Goal: Task Accomplishment & Management: Use online tool/utility

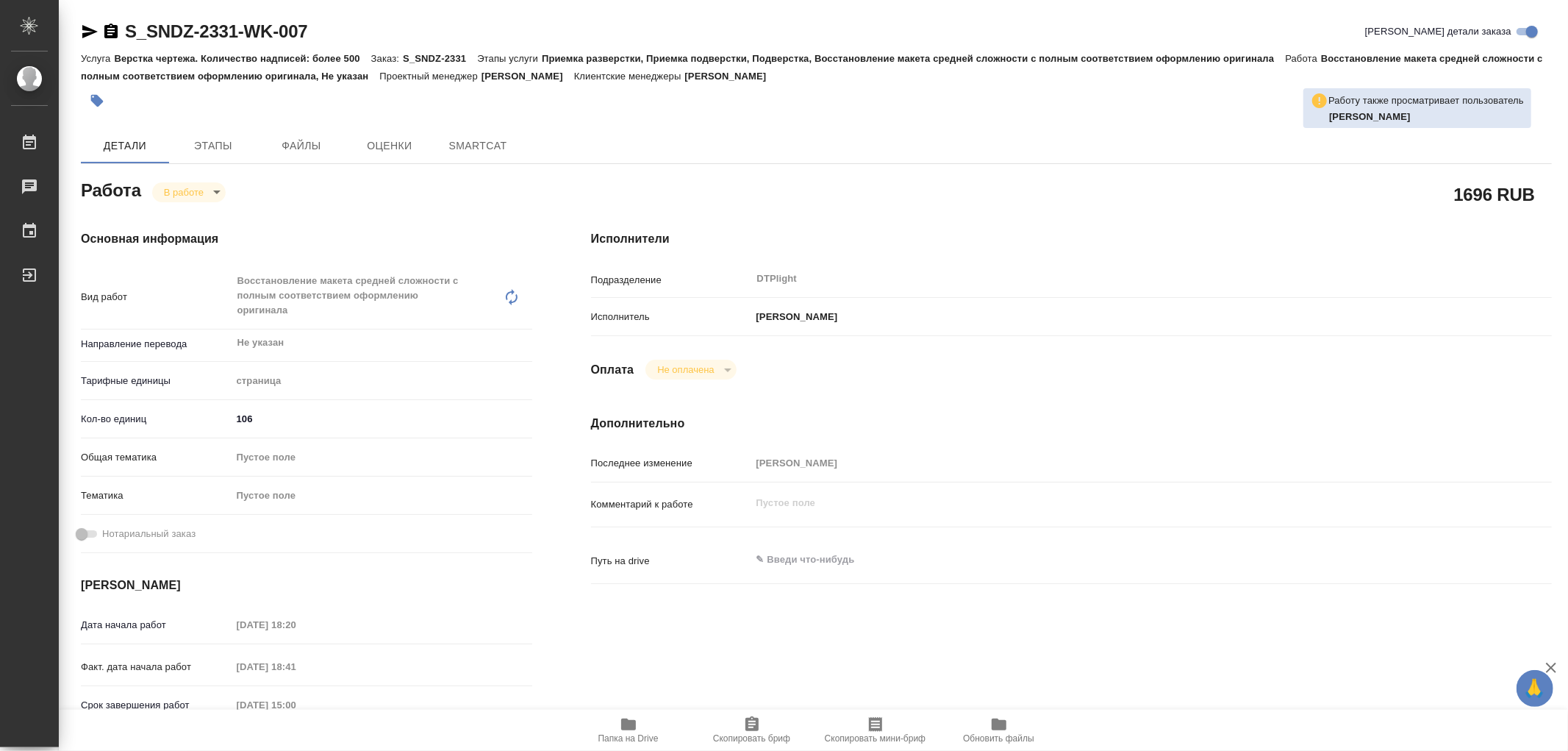
type textarea "x"
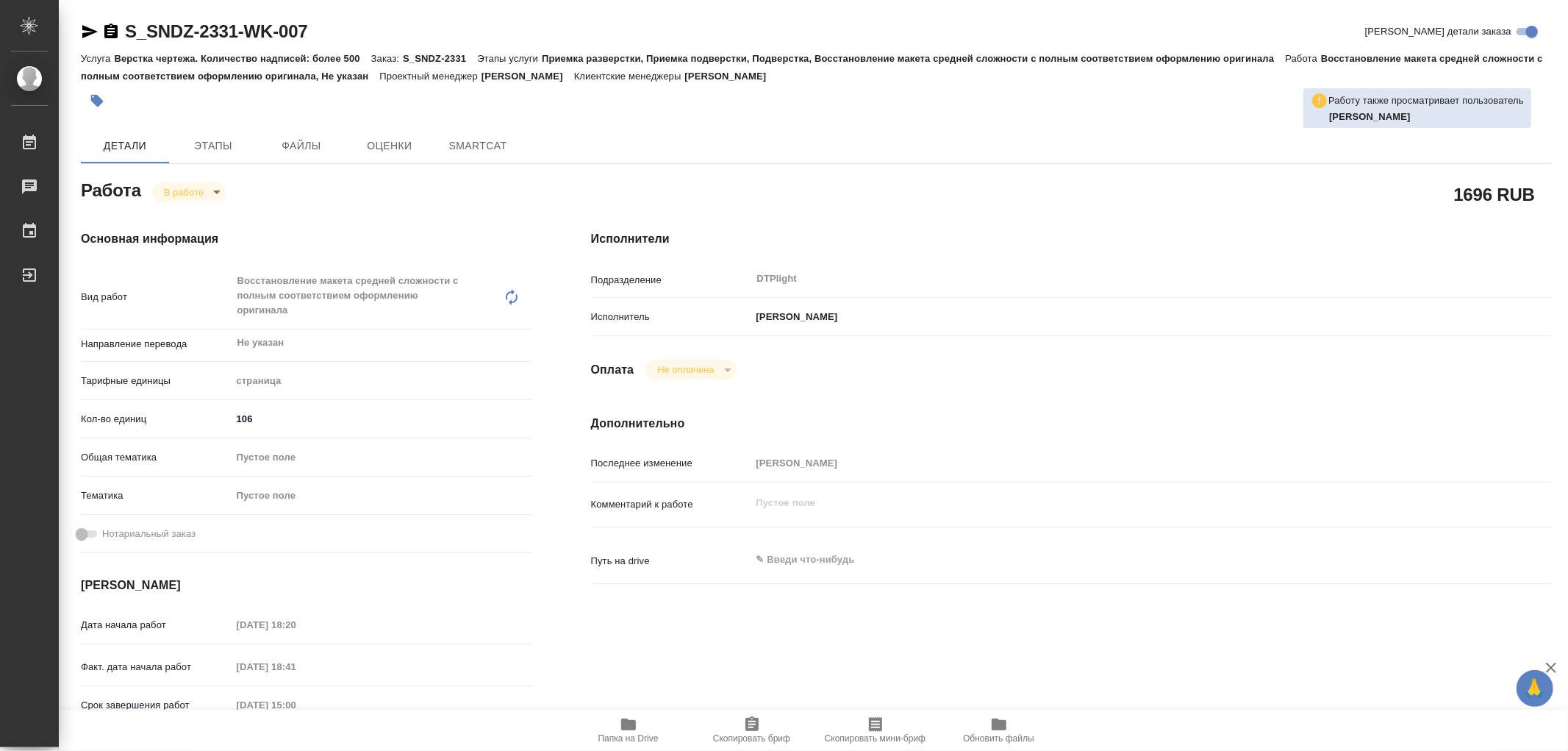
type textarea "x"
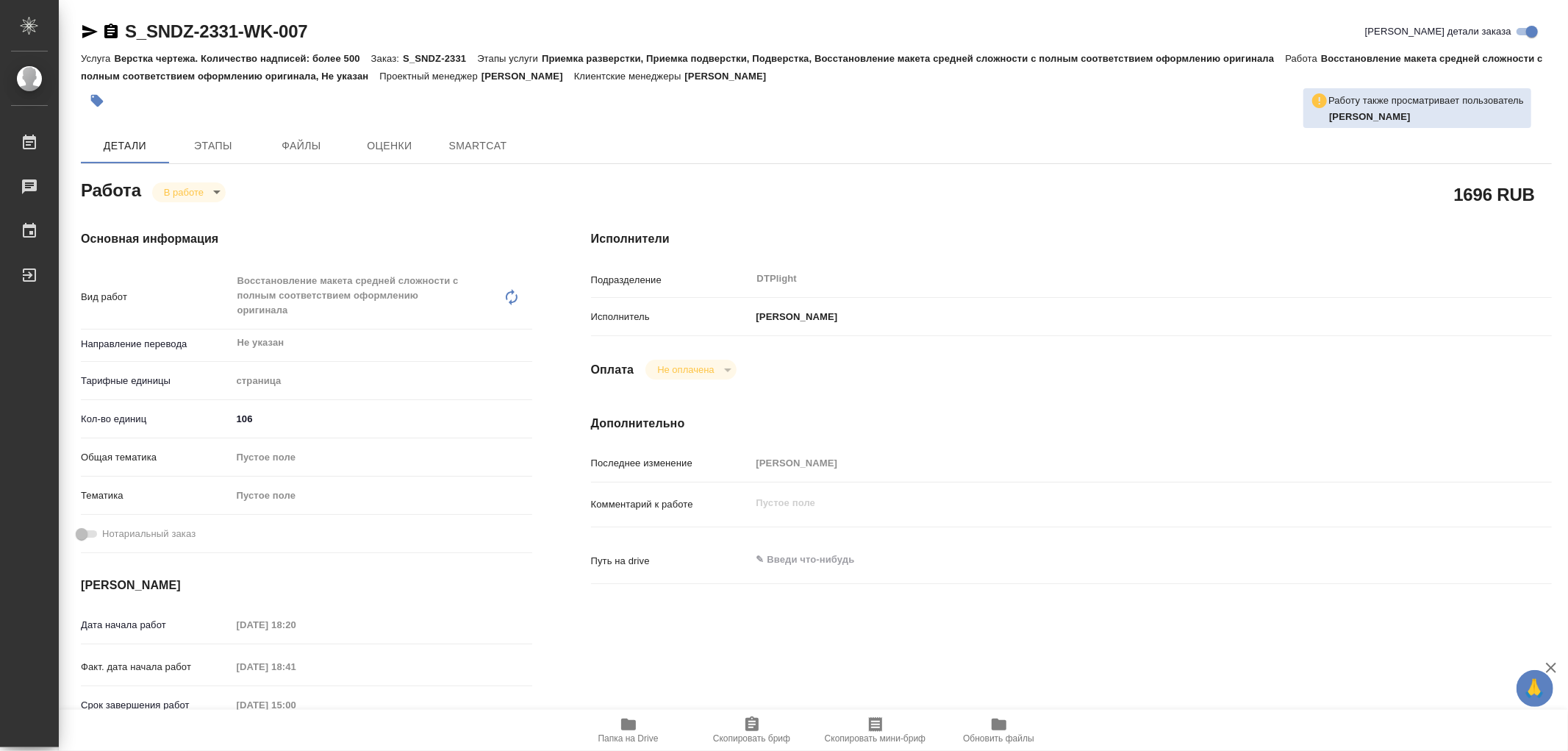
type textarea "x"
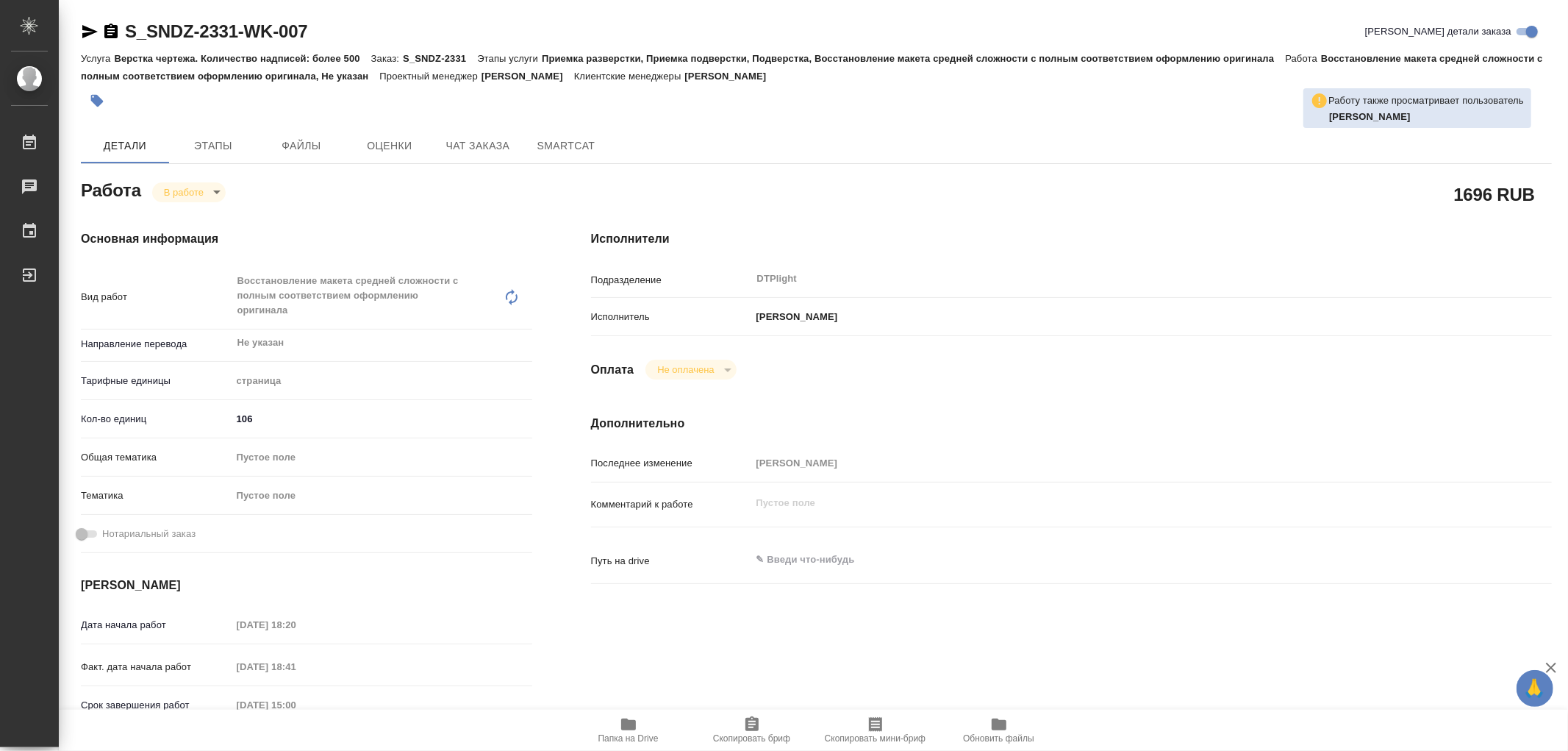
type textarea "x"
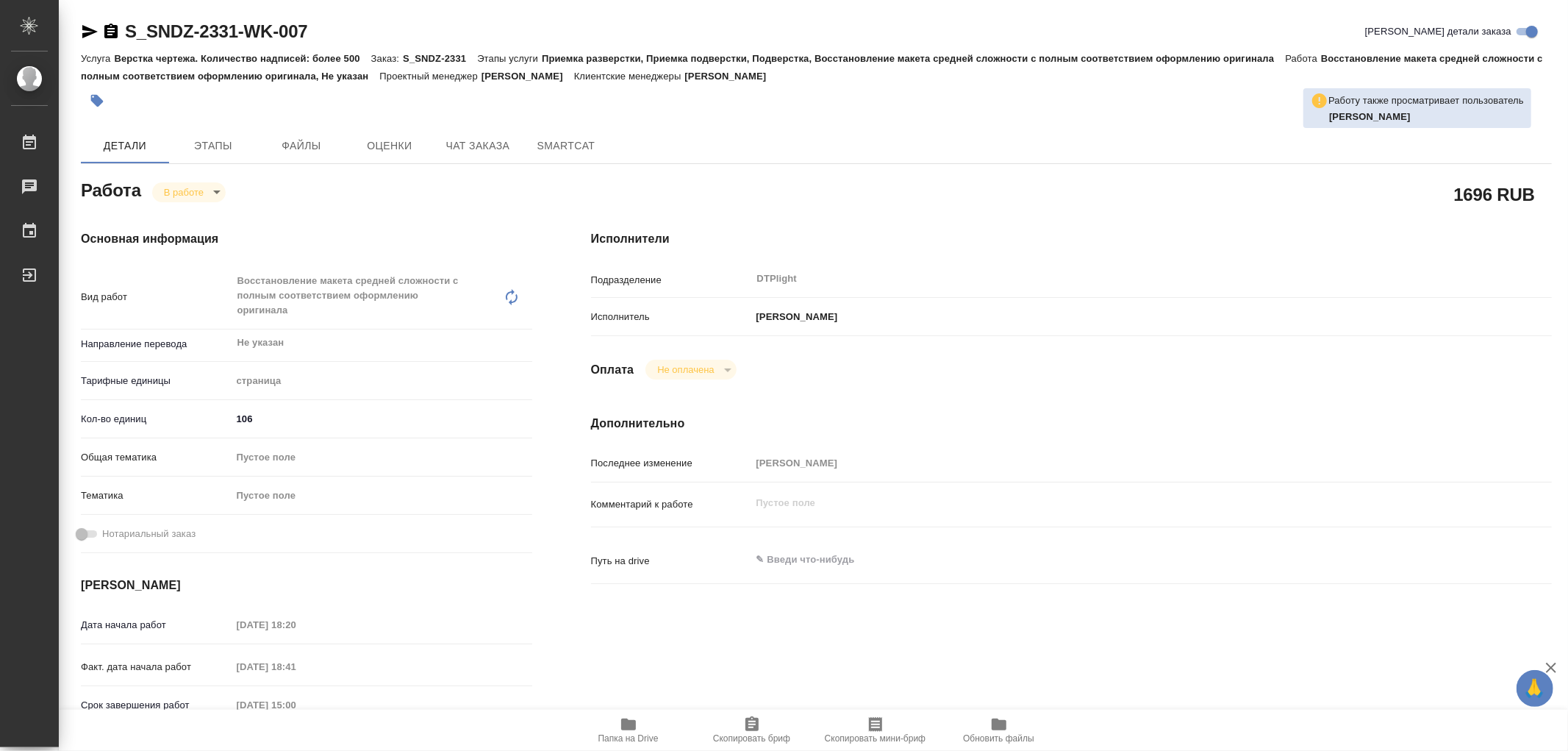
type textarea "x"
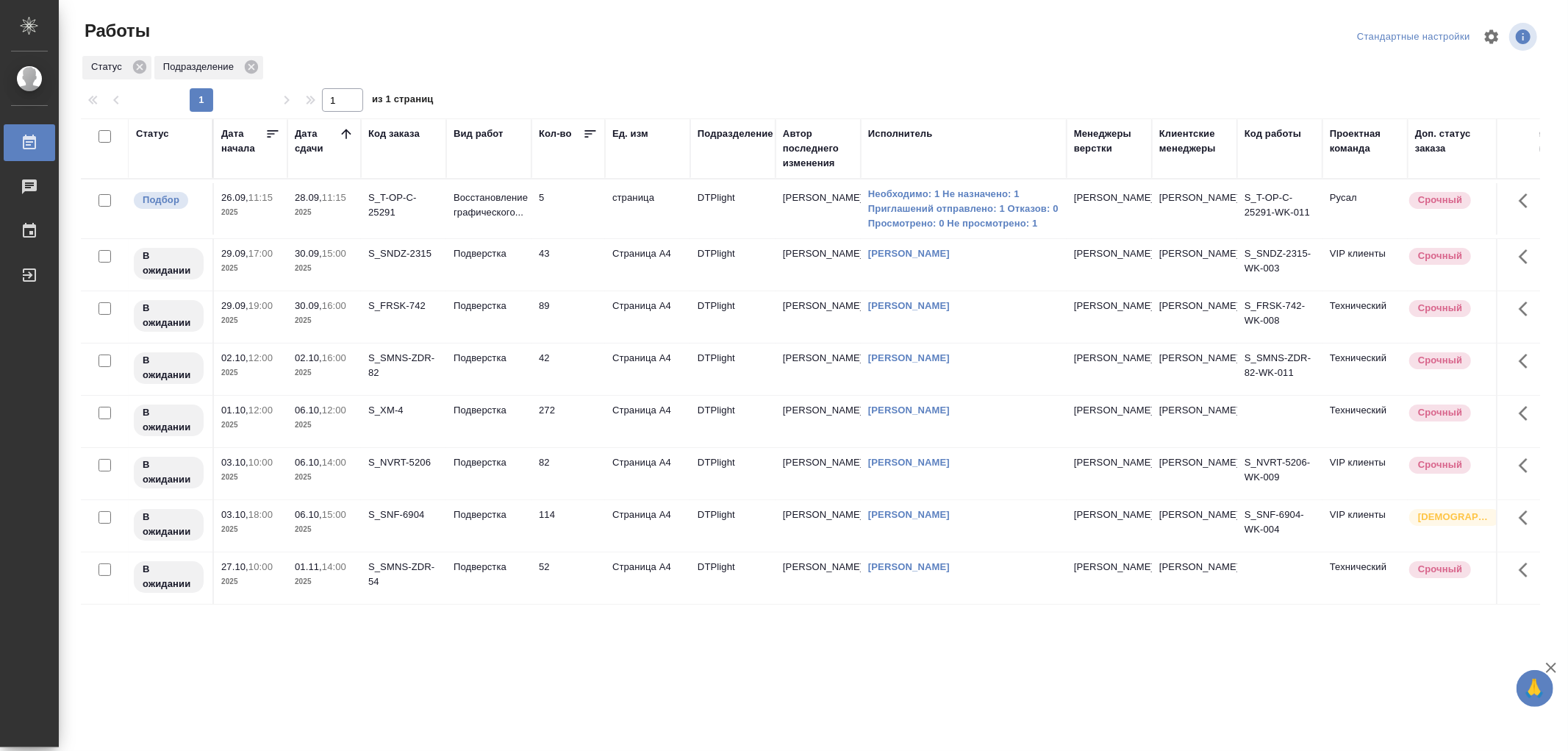
click at [532, 343] on td "89" at bounding box center [568, 317] width 74 height 52
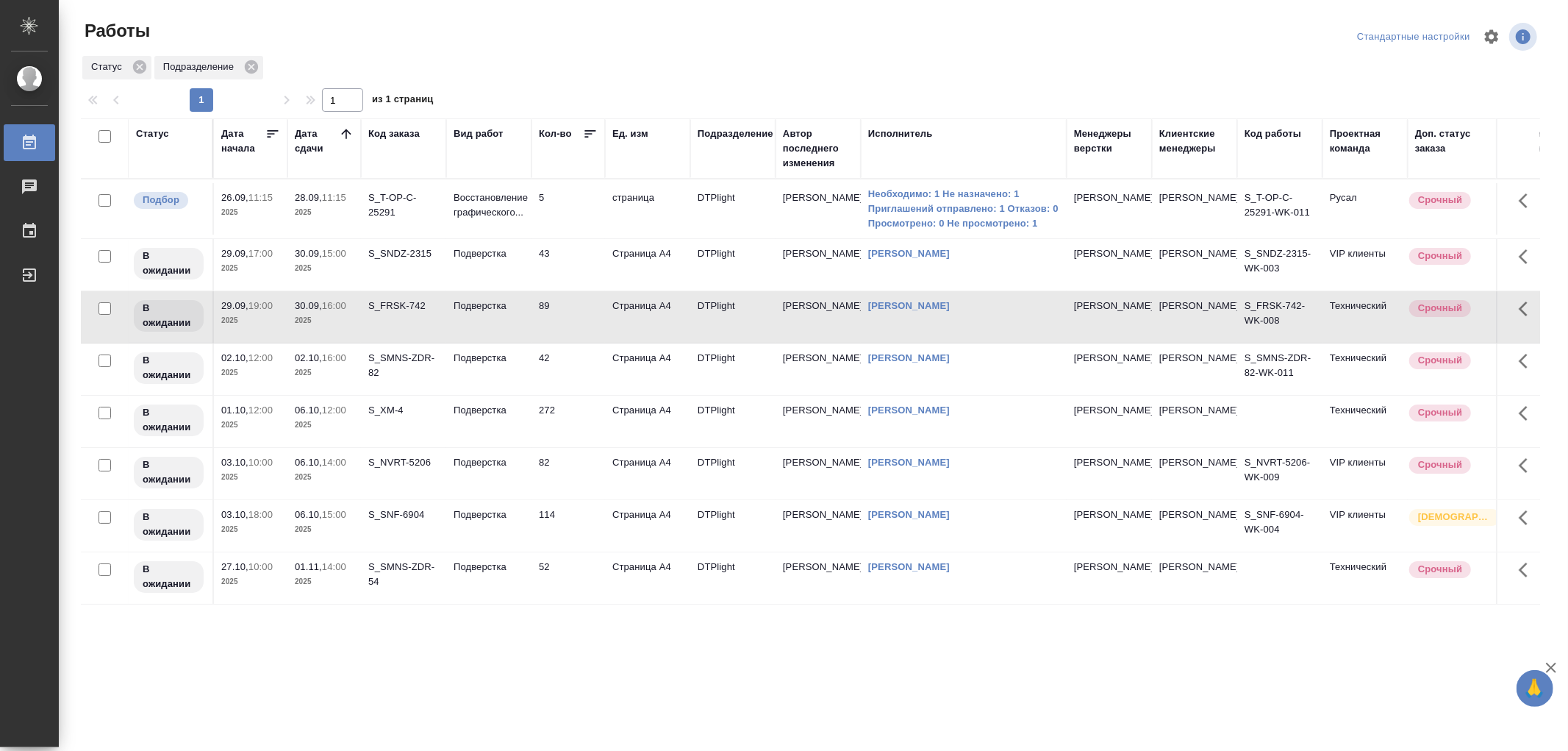
click at [532, 343] on td "89" at bounding box center [568, 317] width 74 height 52
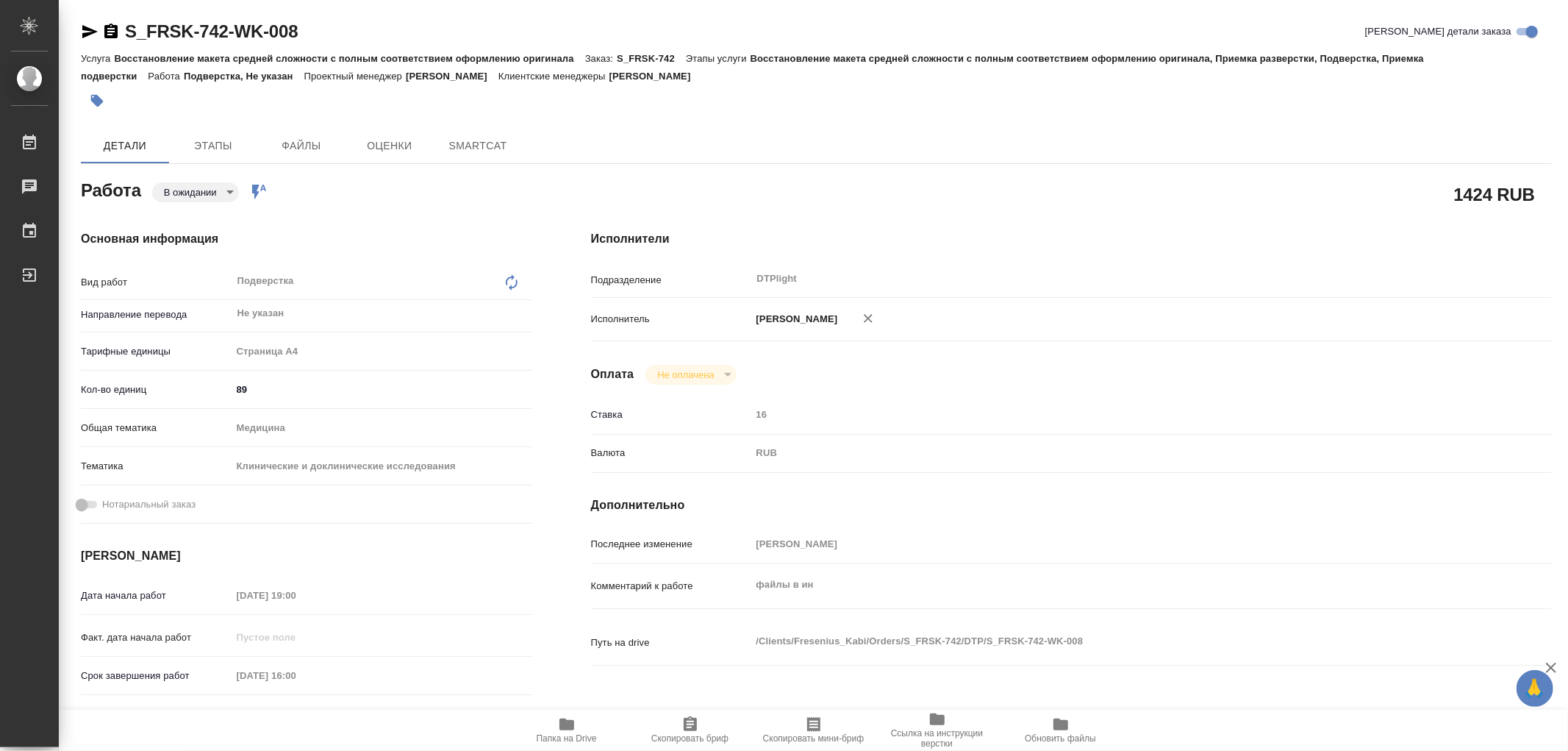
type textarea "x"
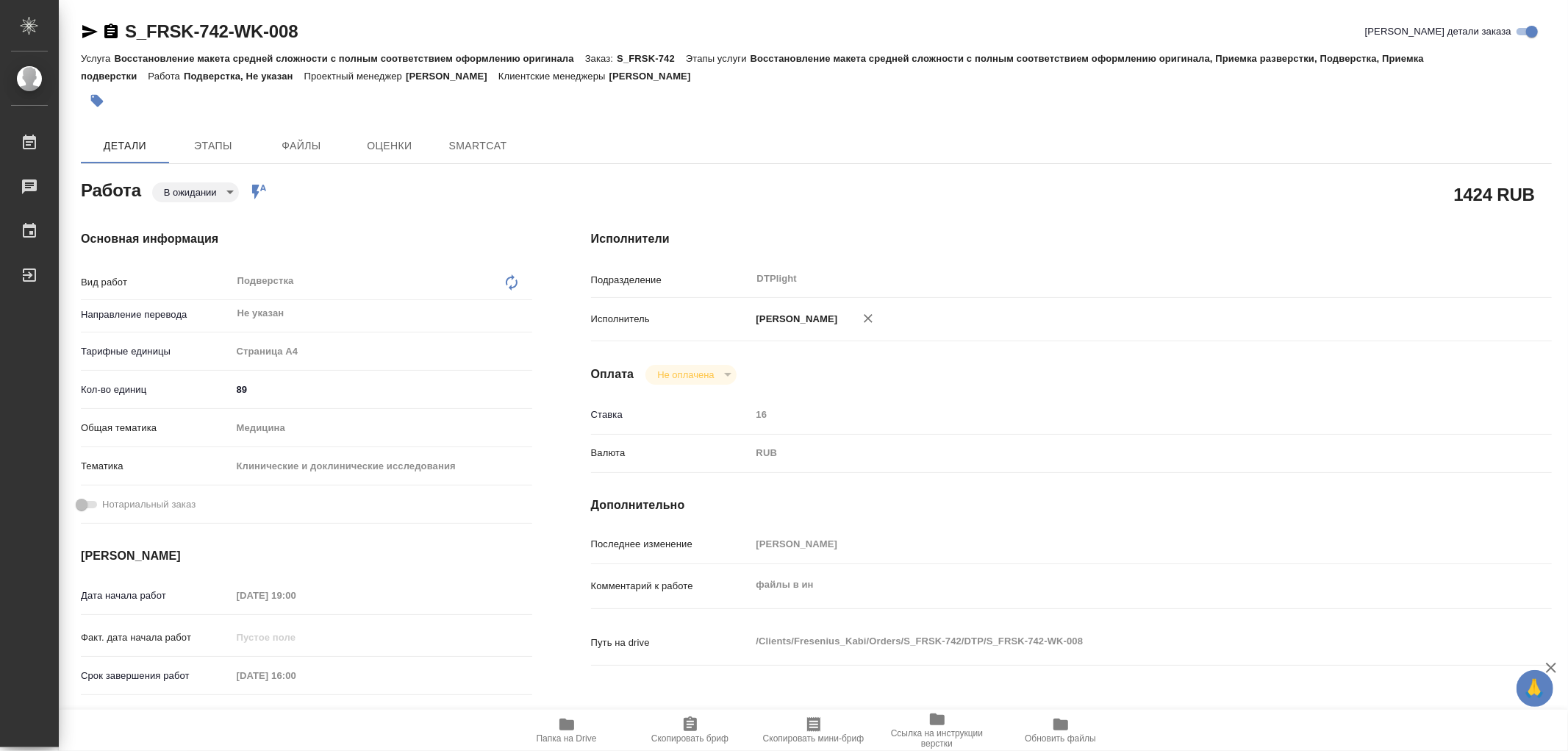
type textarea "x"
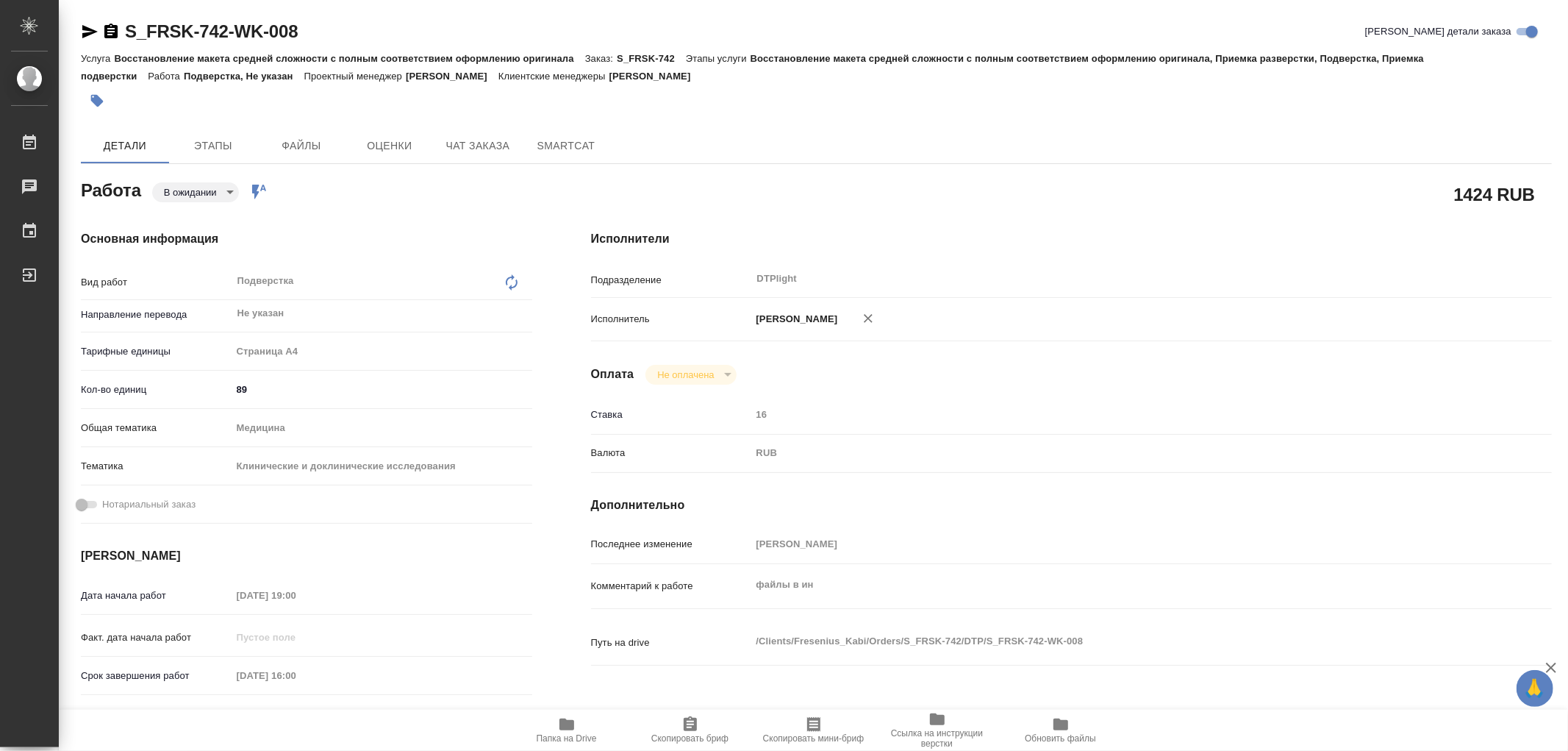
type textarea "x"
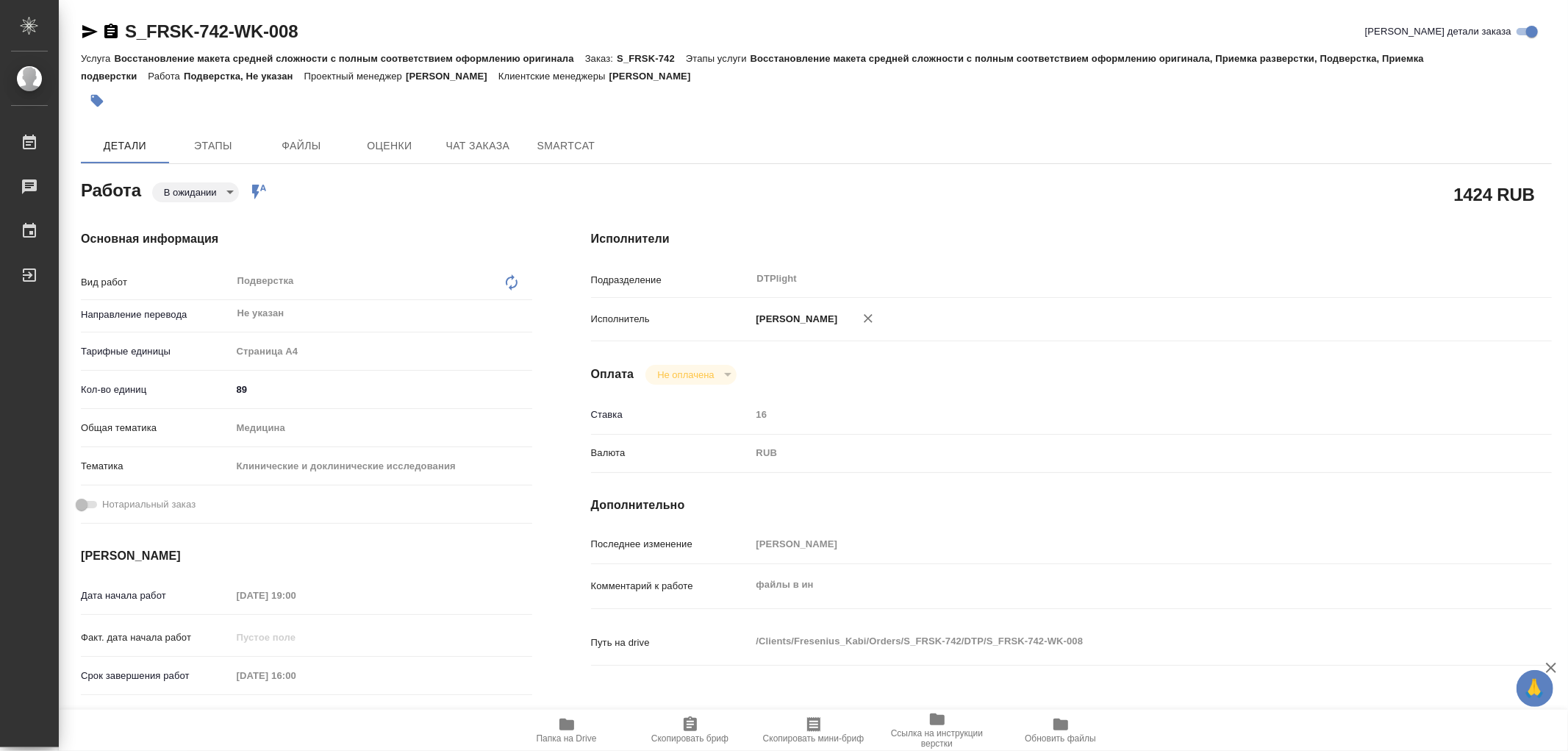
click at [568, 736] on span "Папка на Drive" at bounding box center [567, 738] width 60 height 10
type textarea "x"
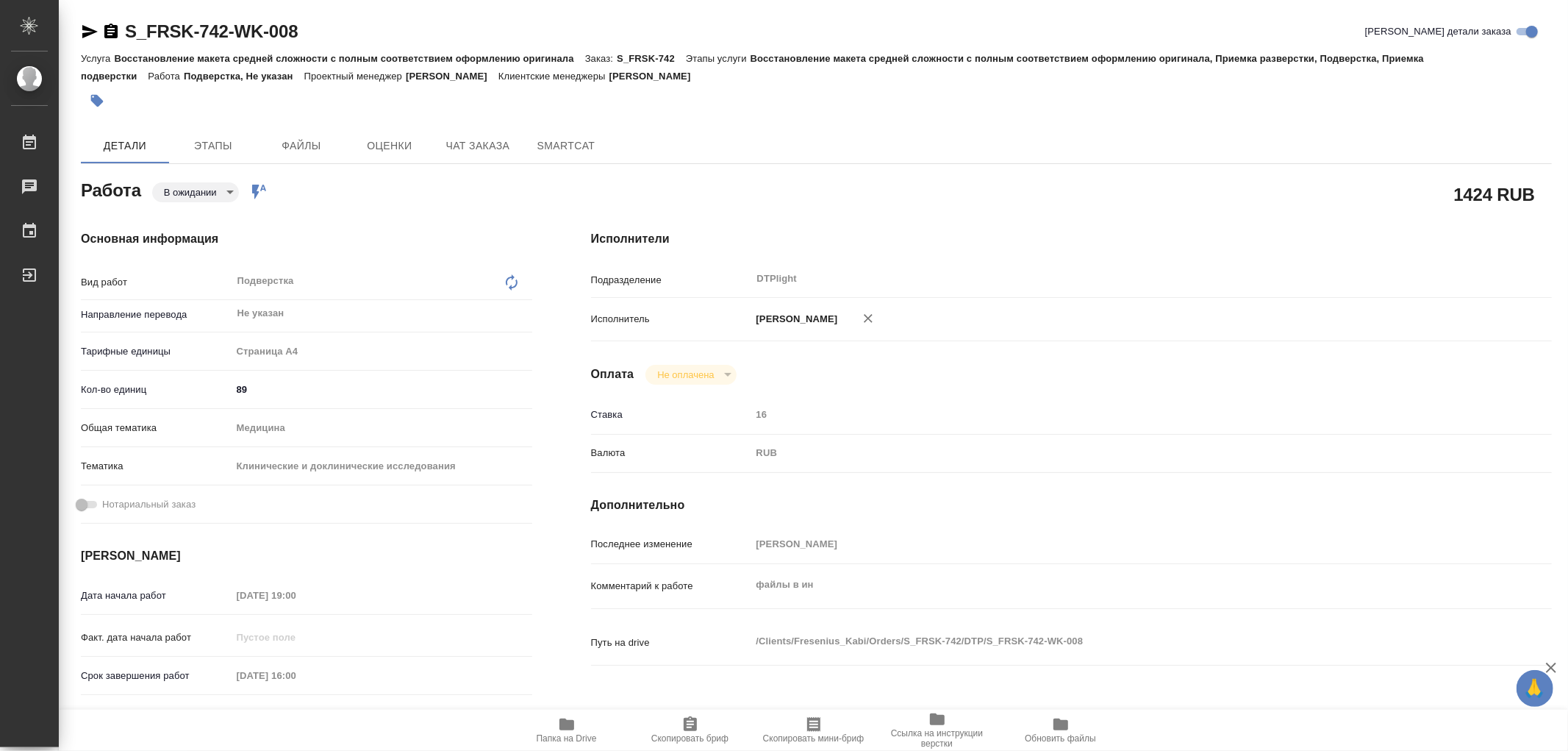
type textarea "x"
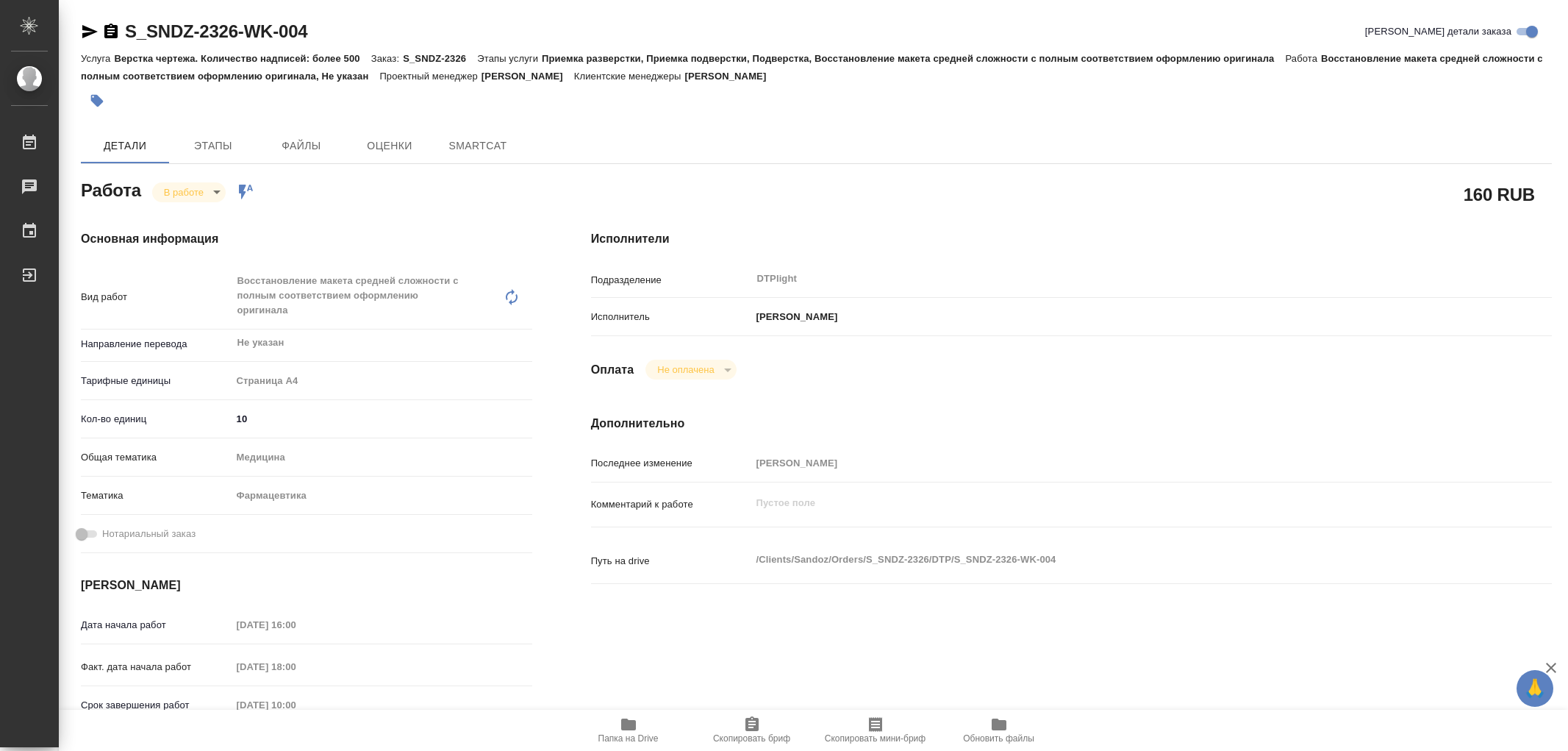
type textarea "x"
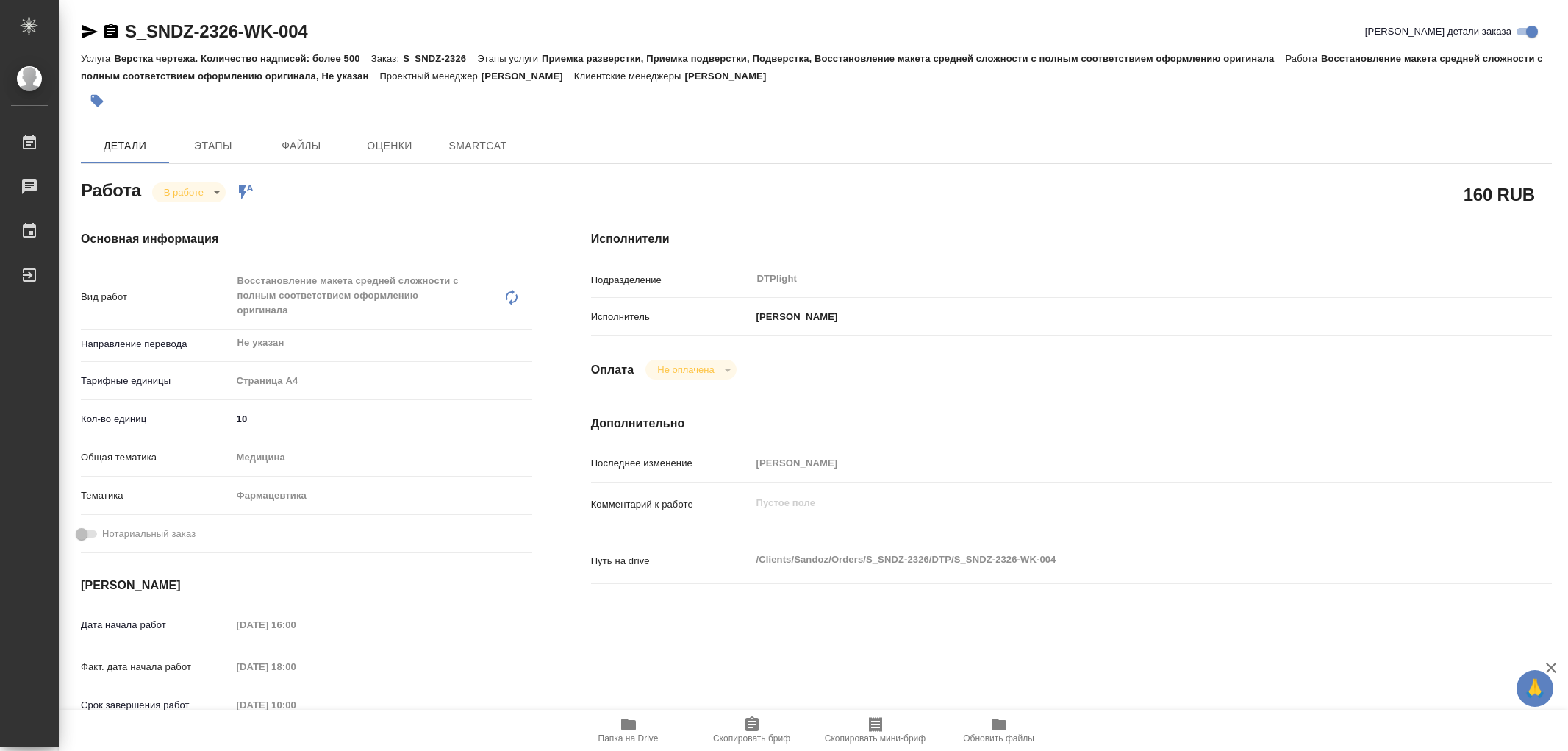
type textarea "x"
